Goal: Task Accomplishment & Management: Manage account settings

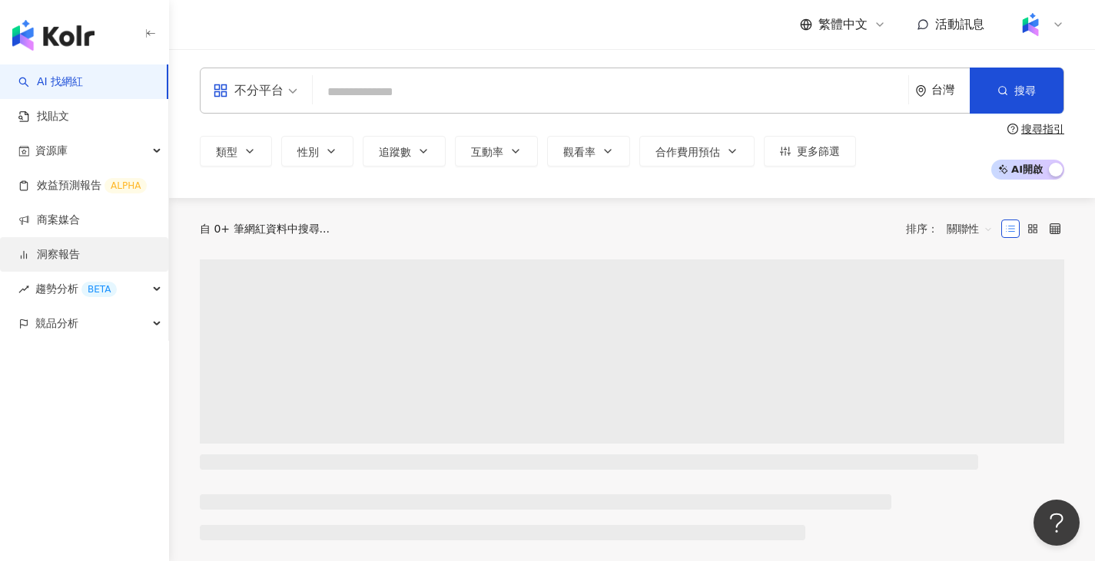
click at [71, 260] on link "洞察報告" at bounding box center [48, 254] width 61 height 15
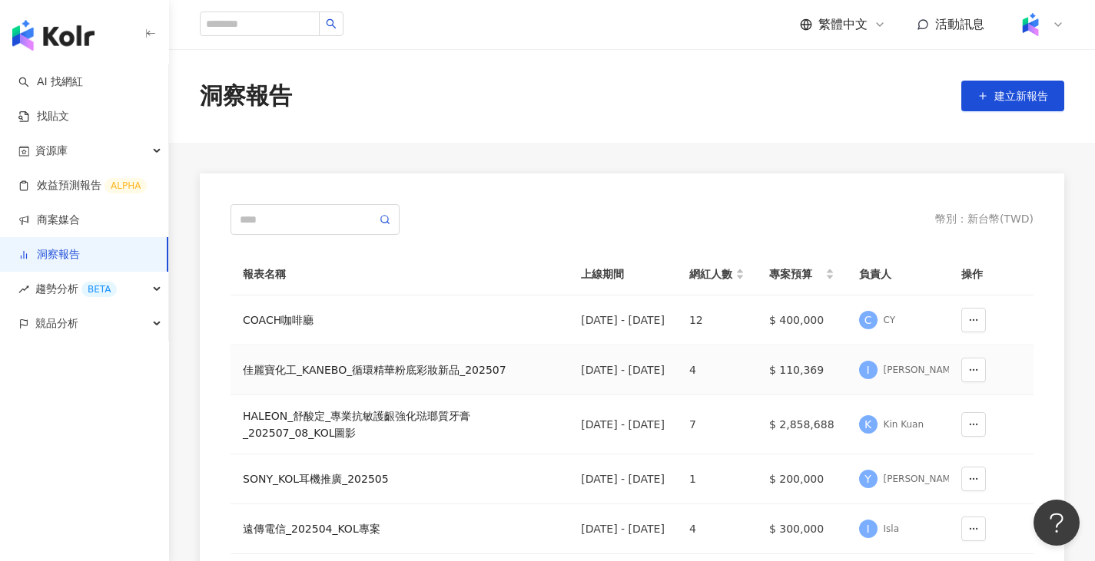
click at [346, 369] on div "佳麗寶化工_KANEBO_循環精華粉底彩妝新品_202507" at bounding box center [399, 370] width 313 height 17
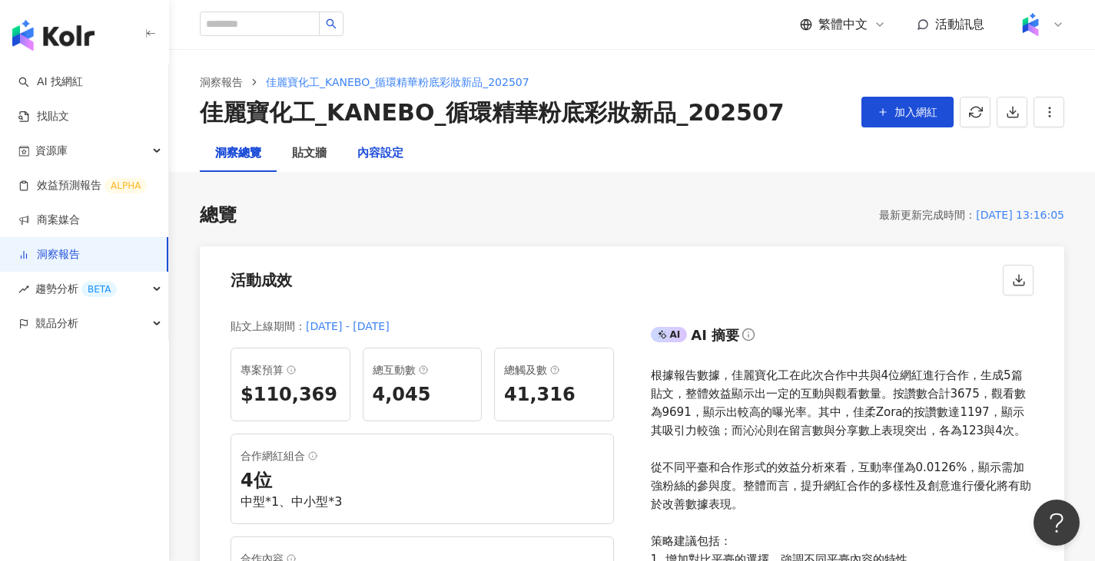
click at [377, 147] on div "內容設定" at bounding box center [380, 153] width 46 height 18
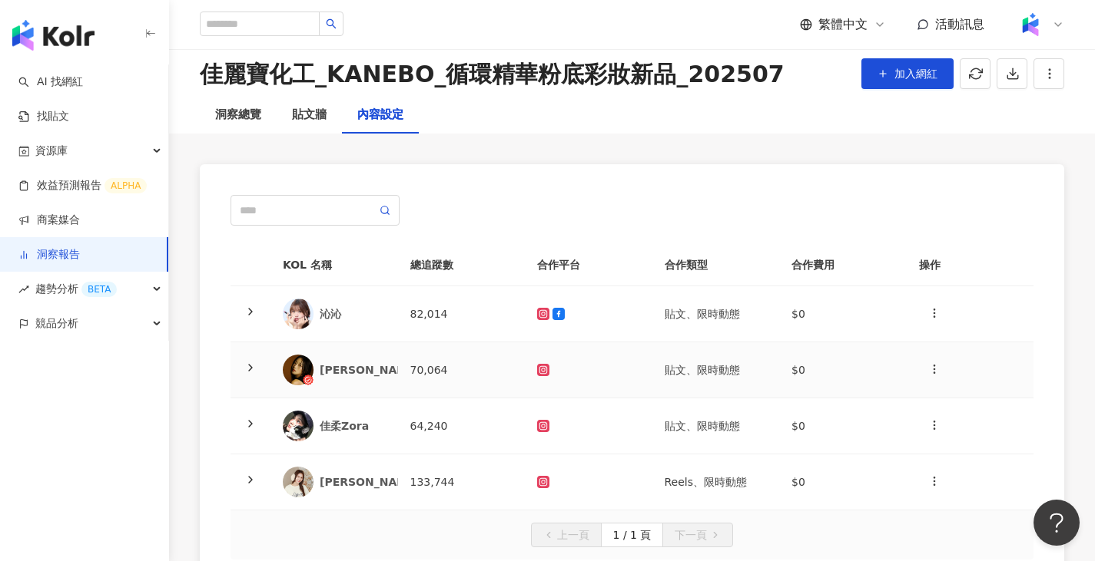
scroll to position [77, 0]
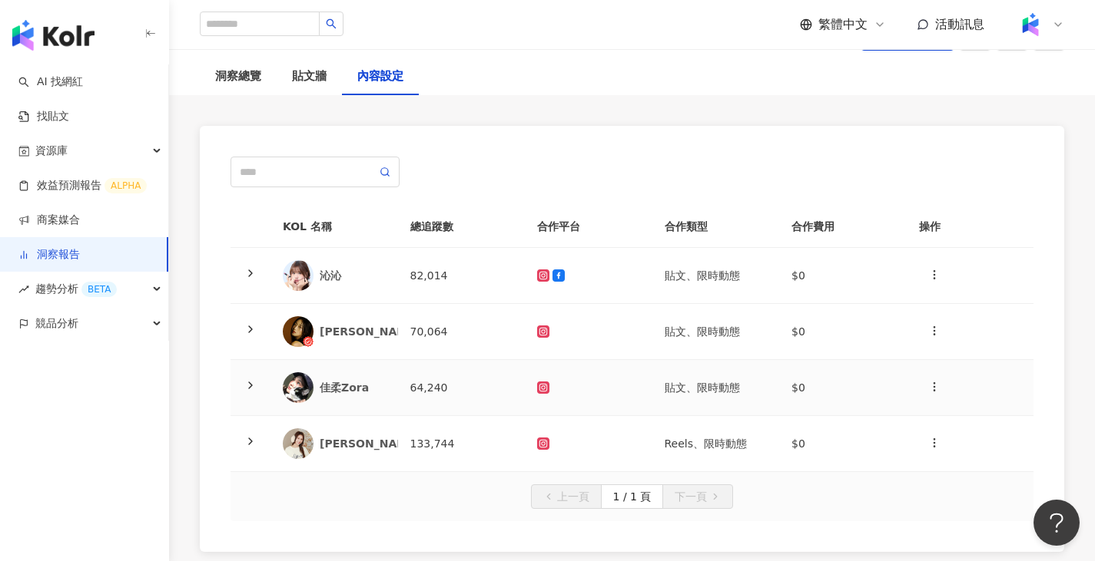
click at [484, 376] on td "64,240" at bounding box center [462, 388] width 128 height 56
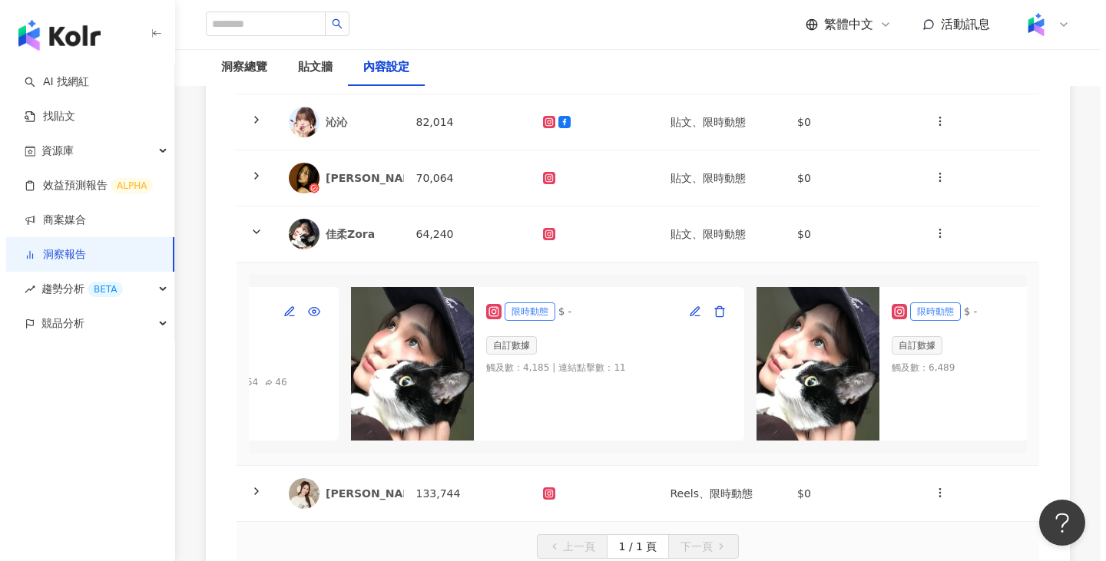
scroll to position [0, 462]
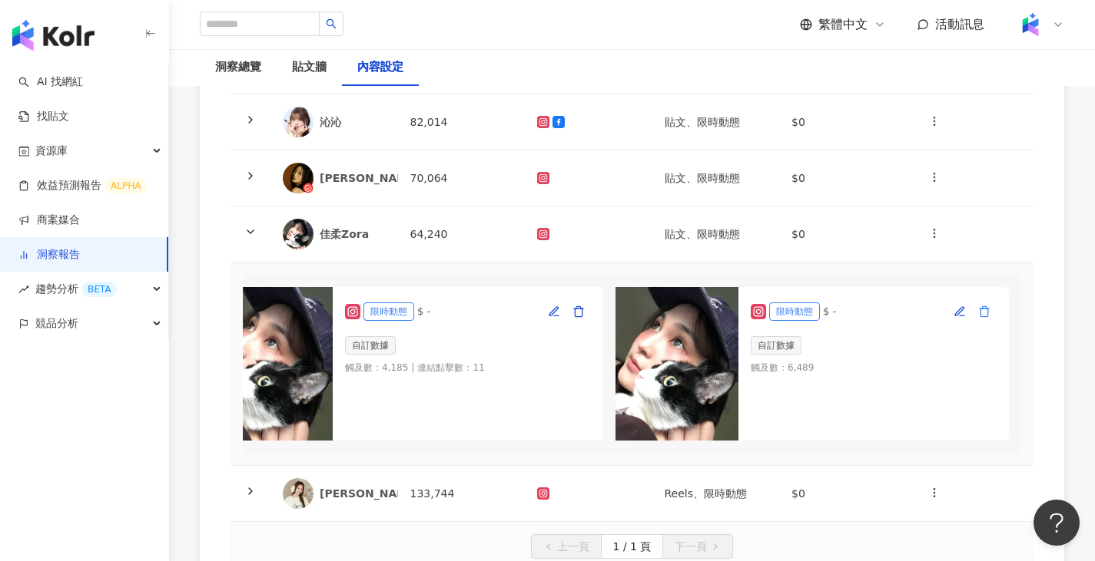
click at [982, 311] on button "button" at bounding box center [984, 312] width 25 height 25
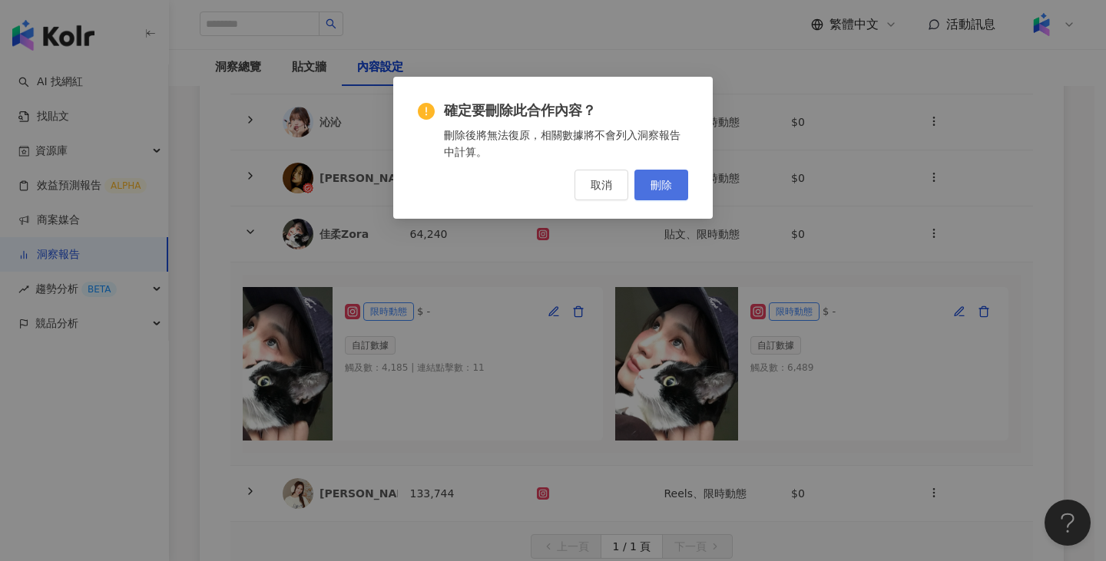
click at [649, 178] on button "刪除" at bounding box center [661, 185] width 54 height 31
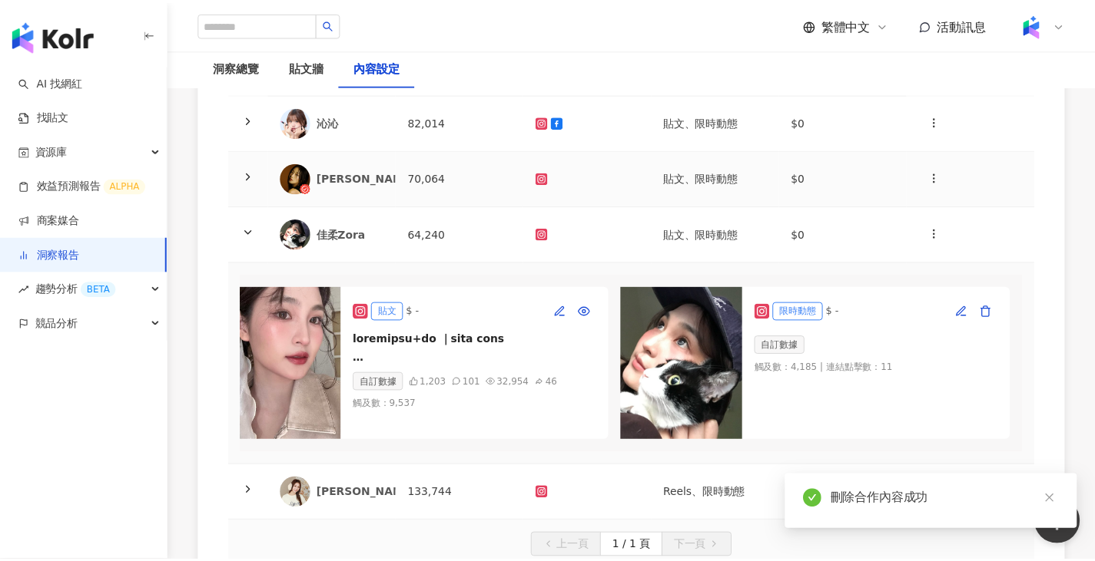
scroll to position [0, 45]
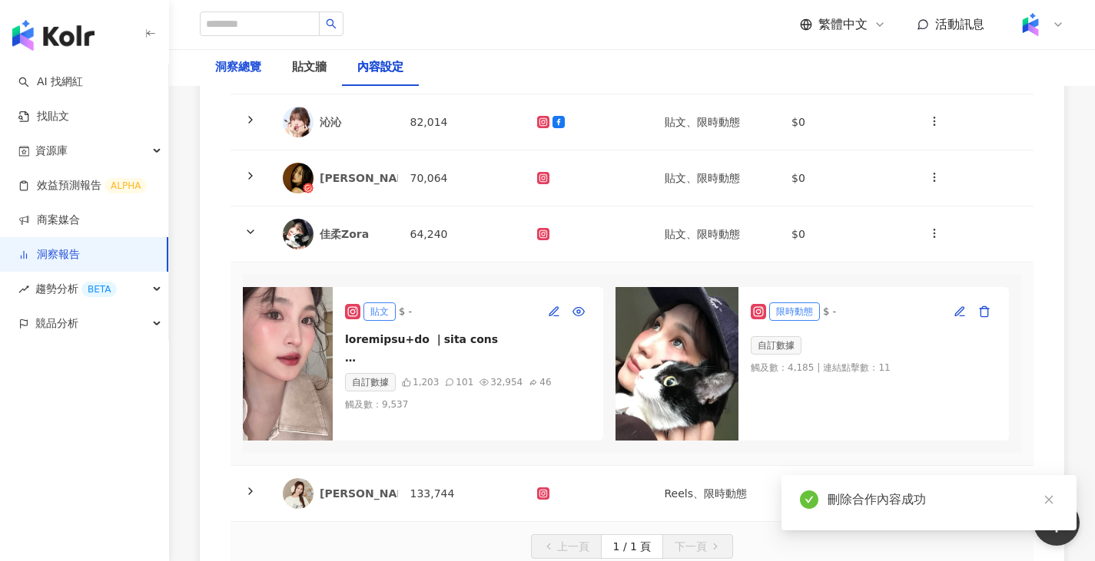
click at [239, 64] on div "洞察總覽" at bounding box center [238, 67] width 46 height 18
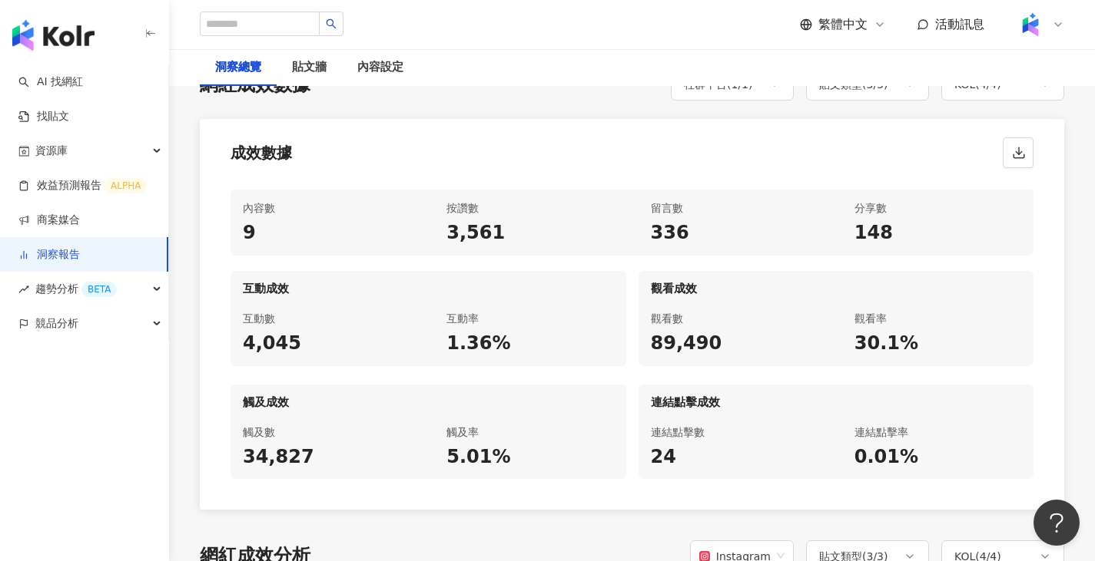
scroll to position [789, 0]
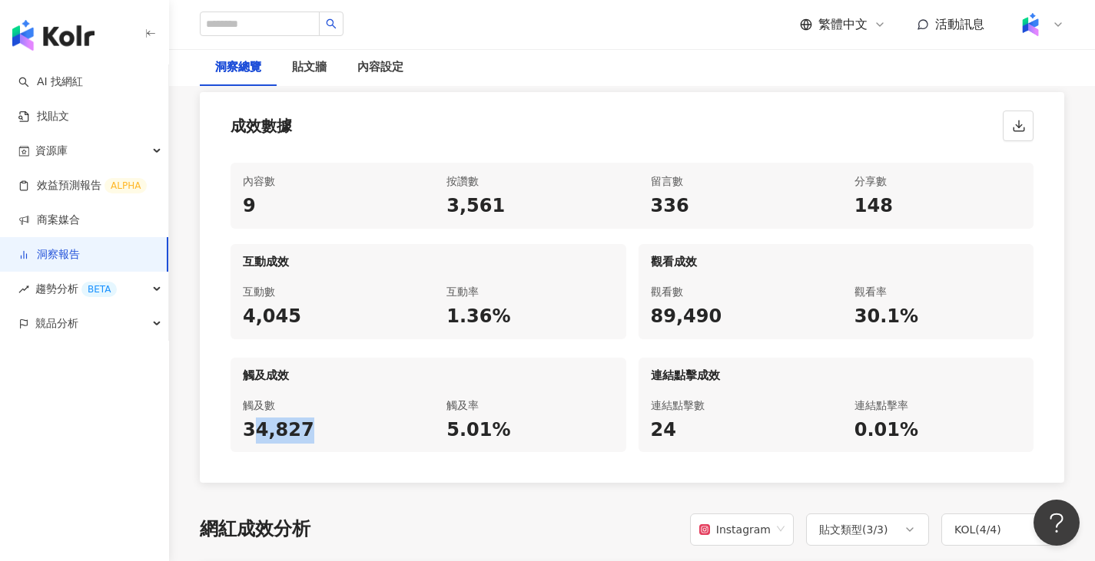
drag, startPoint x: 251, startPoint y: 432, endPoint x: 303, endPoint y: 441, distance: 52.9
click at [303, 441] on div "34,827" at bounding box center [326, 431] width 167 height 26
click at [310, 433] on div "34,827" at bounding box center [326, 431] width 167 height 26
click at [373, 63] on div "內容設定" at bounding box center [380, 67] width 46 height 18
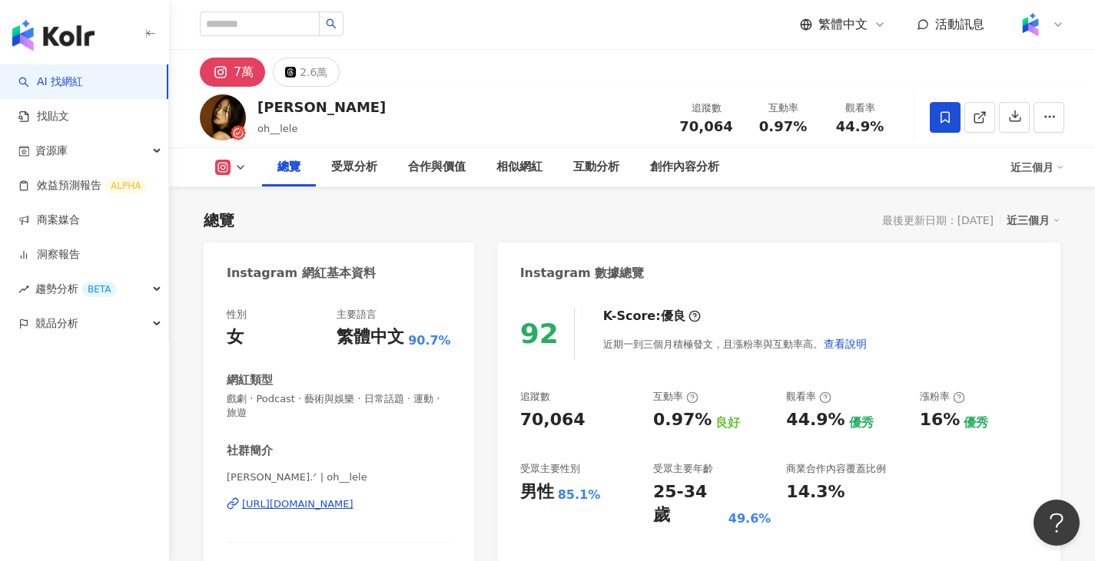
scroll to position [94, 0]
